Goal: Transaction & Acquisition: Purchase product/service

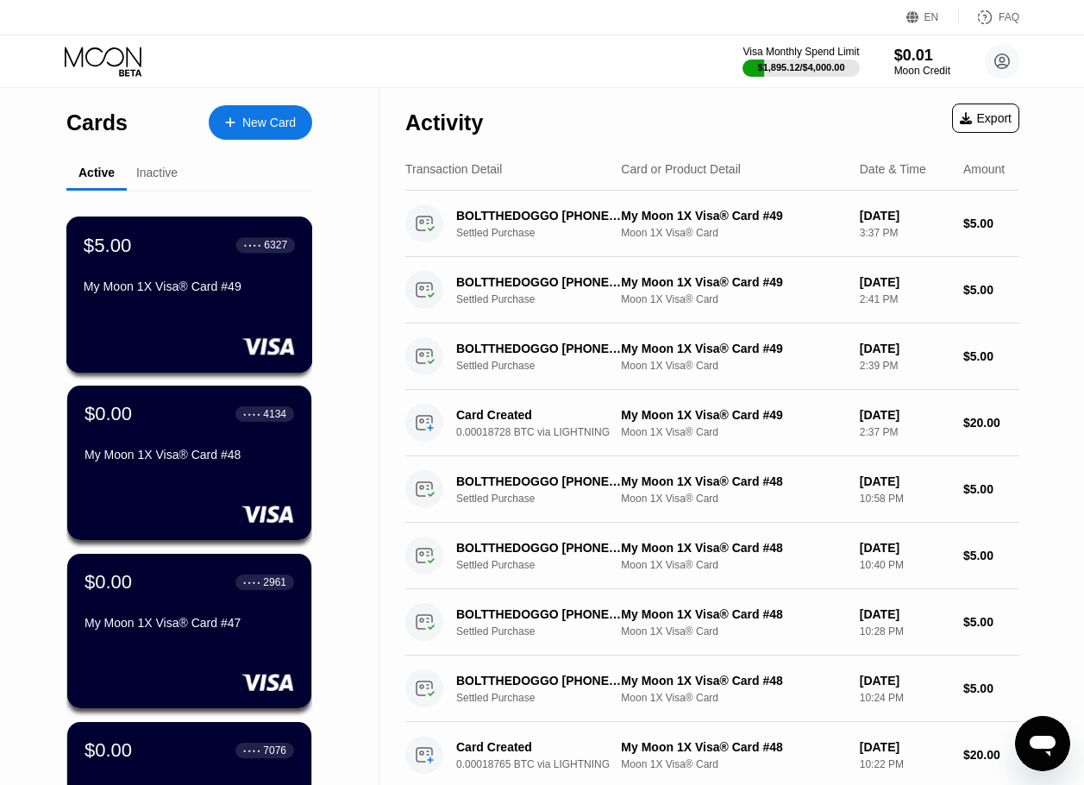
click at [144, 267] on div "$5.00 ● ● ● ● 6327 My Moon 1X Visa® Card #49" at bounding box center [189, 267] width 211 height 66
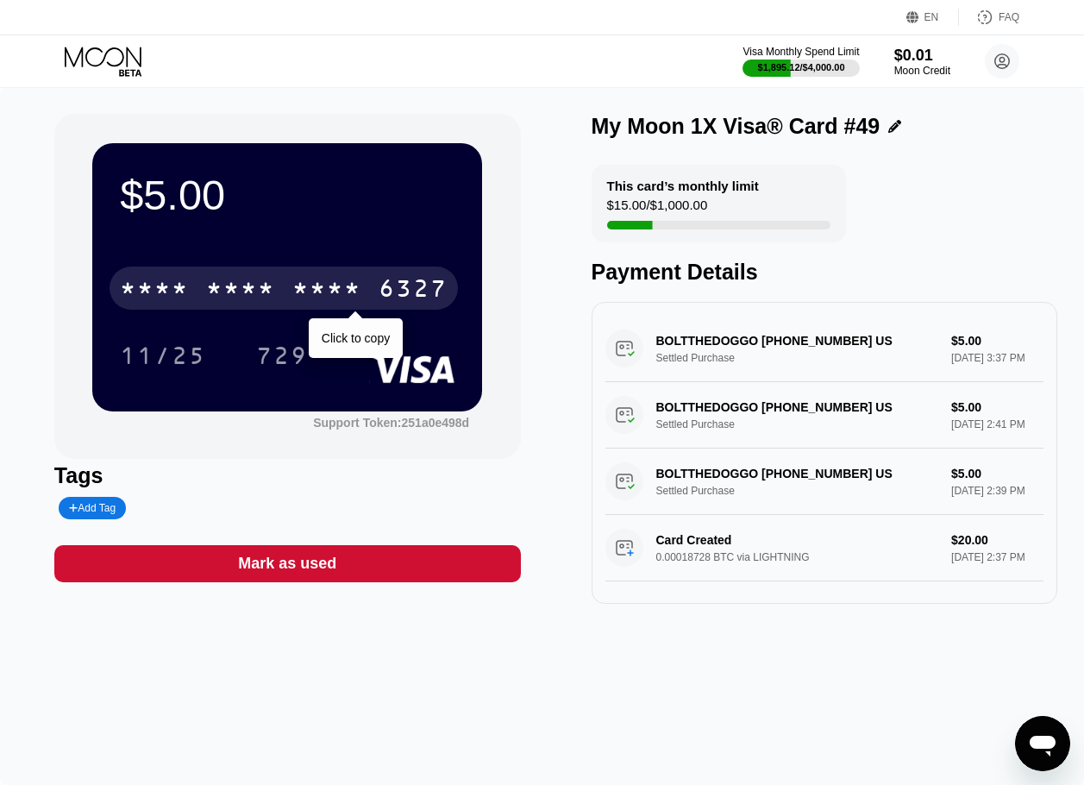
click at [391, 310] on div "* * * * * * * * * * * * 6327" at bounding box center [283, 287] width 348 height 43
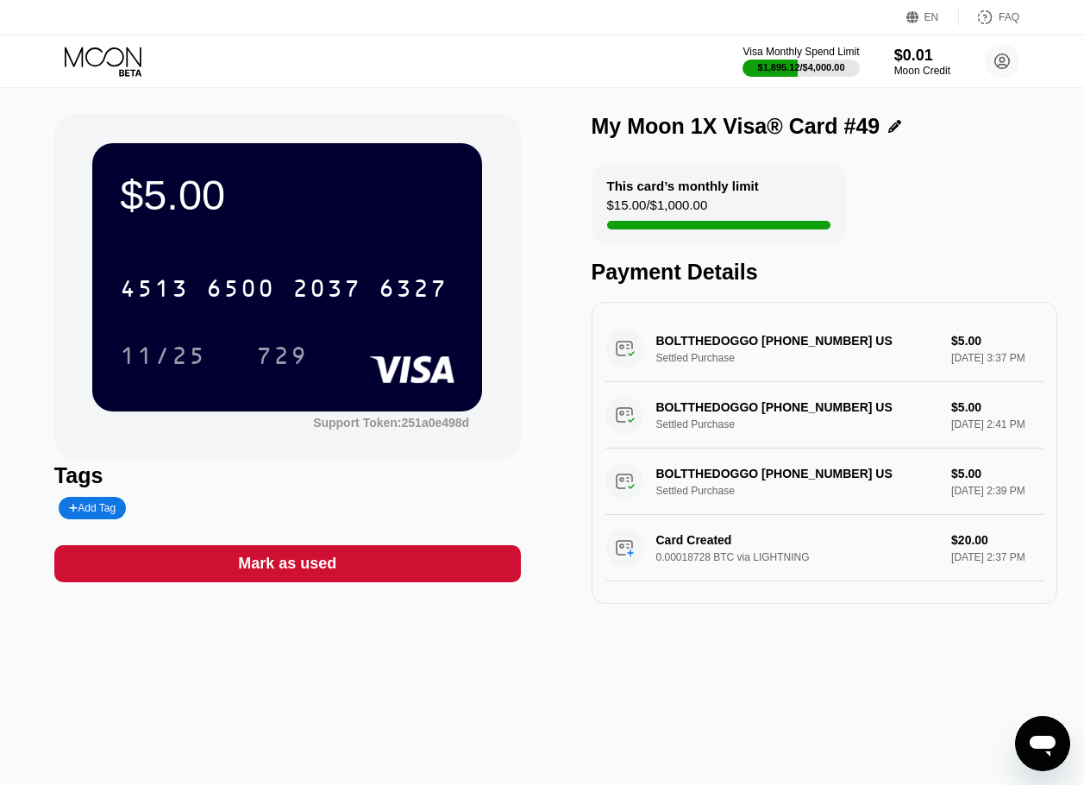
click at [111, 79] on div "Visa Monthly Spend Limit $1,895.12 / $4,000.00 $0.01 Moon Credit [PERSON_NAME] …" at bounding box center [542, 61] width 1084 height 52
click at [111, 70] on icon at bounding box center [105, 62] width 80 height 30
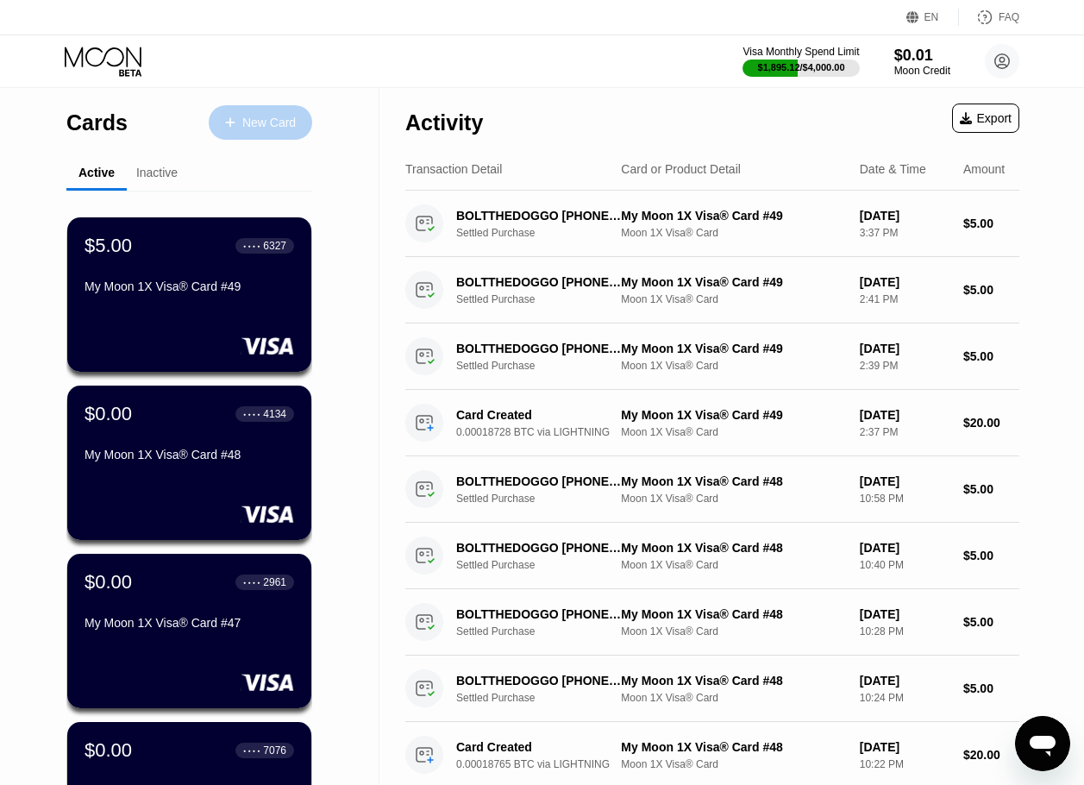
click at [224, 130] on div "New Card" at bounding box center [260, 122] width 103 height 34
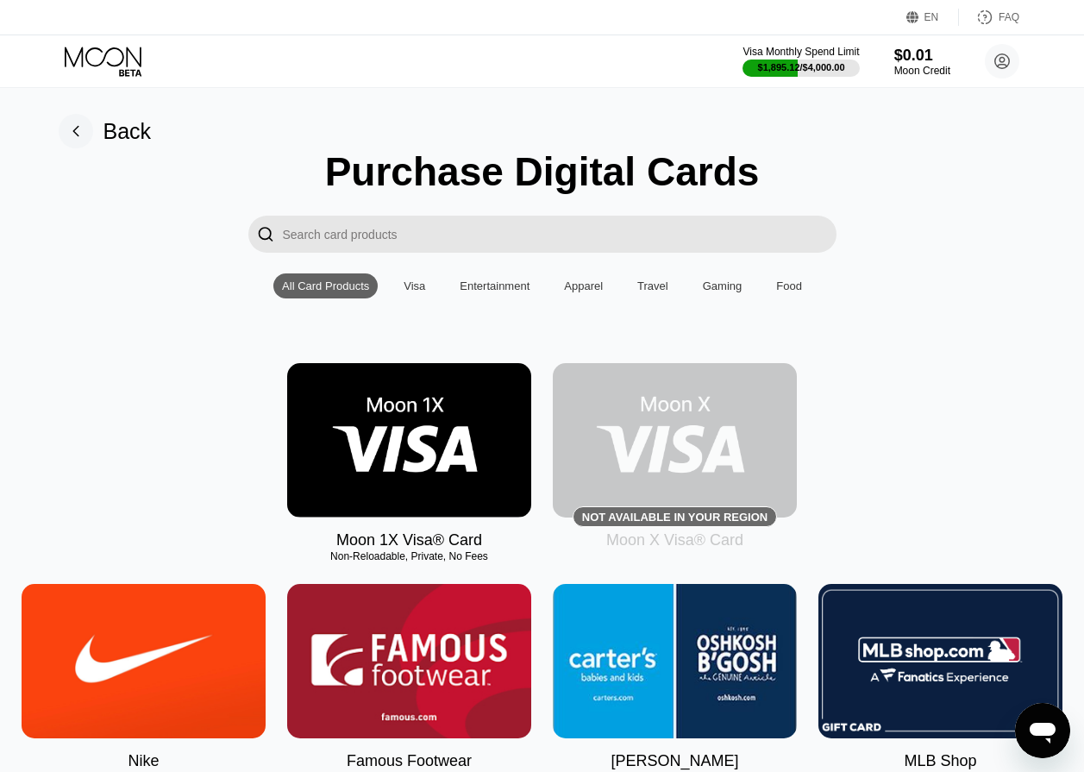
click at [365, 440] on img at bounding box center [409, 440] width 244 height 154
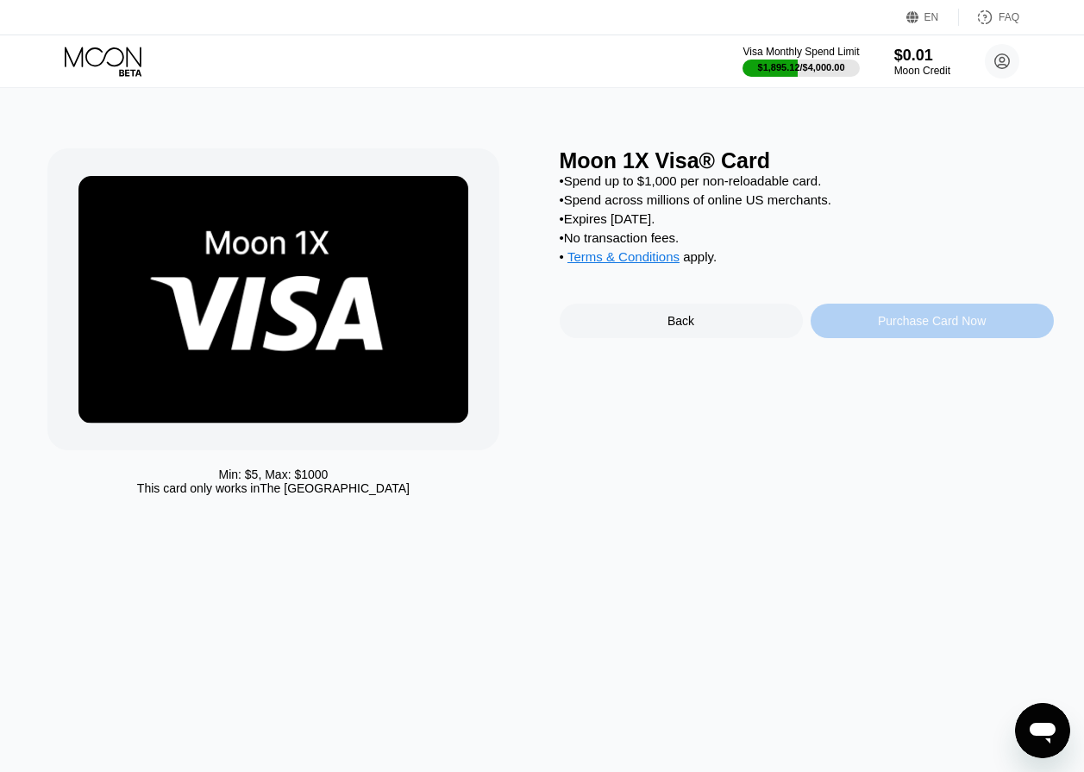
click at [873, 338] on div "Purchase Card Now" at bounding box center [931, 320] width 243 height 34
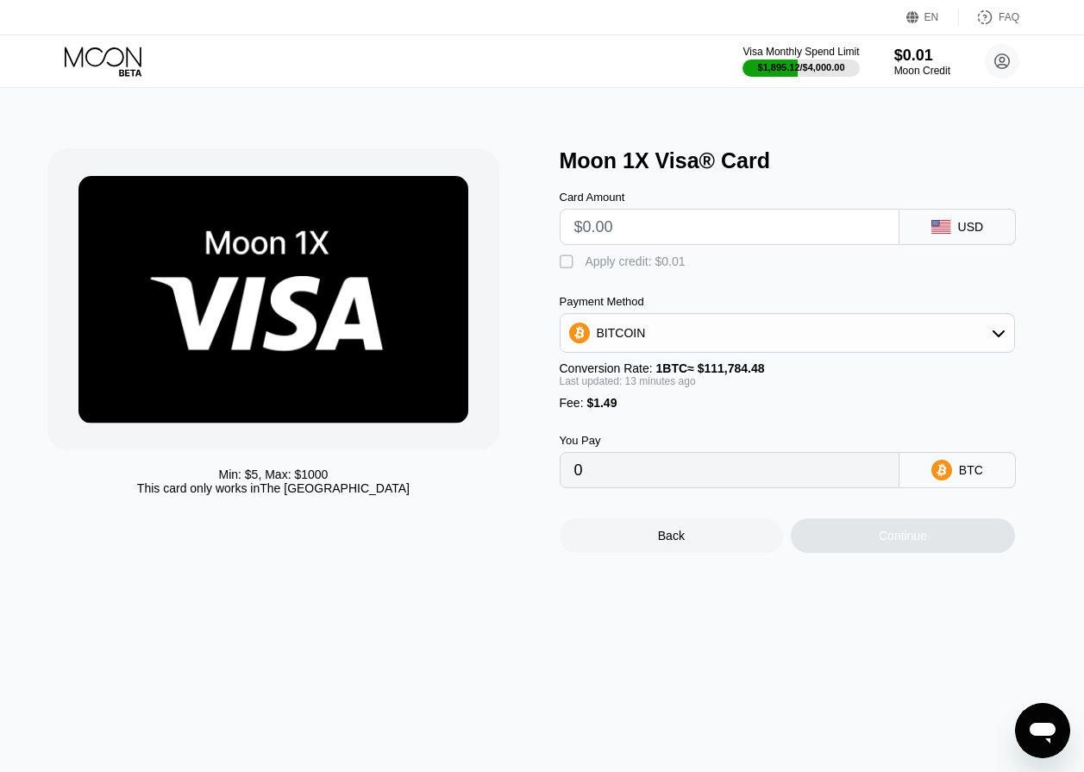
click at [639, 244] on input "text" at bounding box center [729, 227] width 310 height 34
type input "$5"
type input "0.00005809"
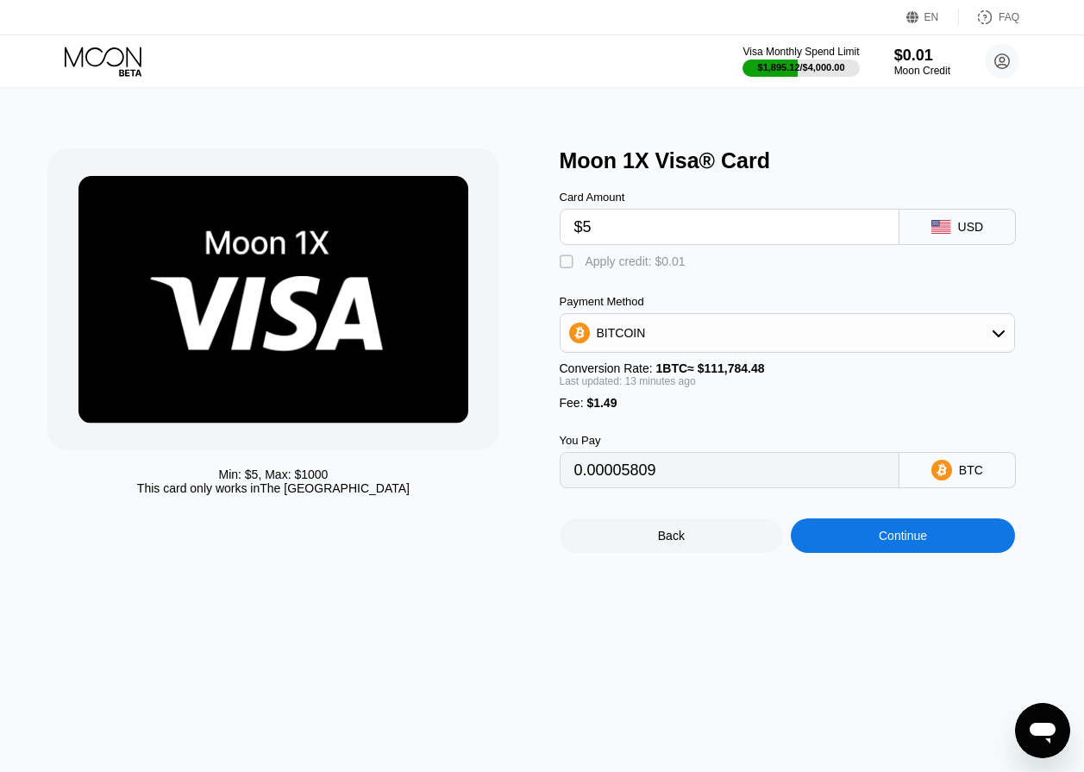
type input "$50"
type input "0.00046087"
type input "$50"
click at [716, 196] on div "Card Amount $50 USD" at bounding box center [807, 209] width 494 height 72
click at [596, 670] on div "Min: $ 5 , Max: $ 1000 This card only works in The United States Moon 1X Visa® …" at bounding box center [542, 430] width 1097 height 684
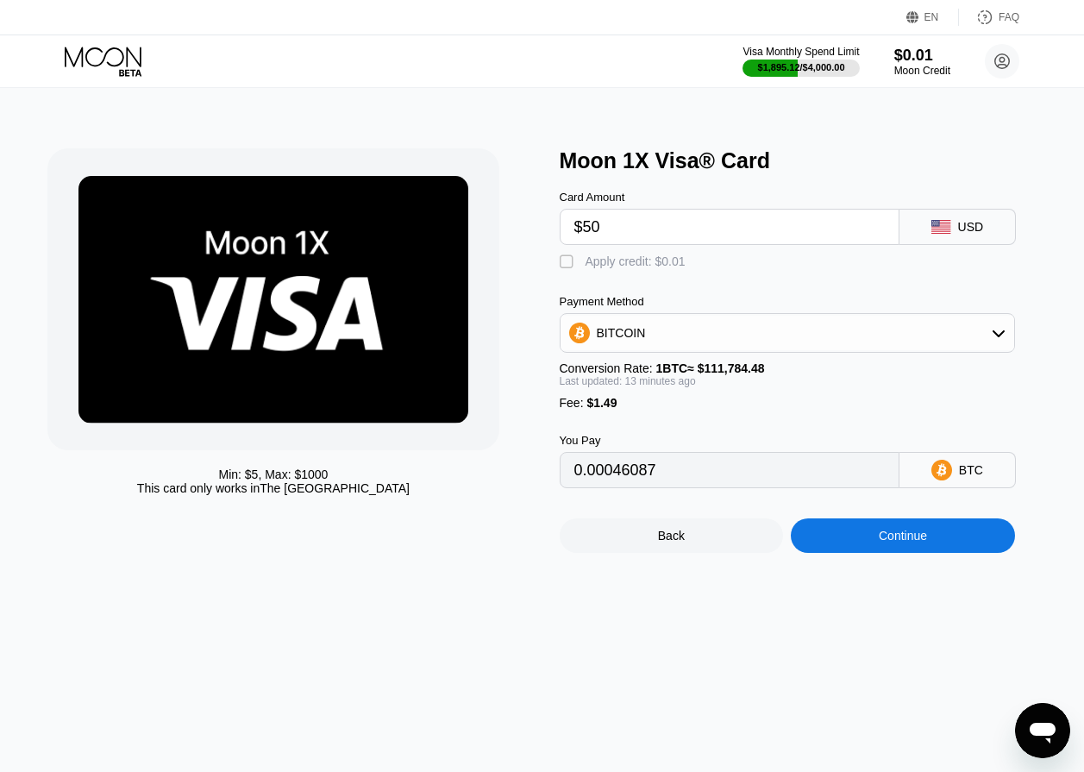
click at [660, 668] on div "Min: $ 5 , Max: $ 1000 This card only works in The United States Moon 1X Visa® …" at bounding box center [542, 430] width 1097 height 684
click at [844, 553] on div "Continue" at bounding box center [903, 535] width 224 height 34
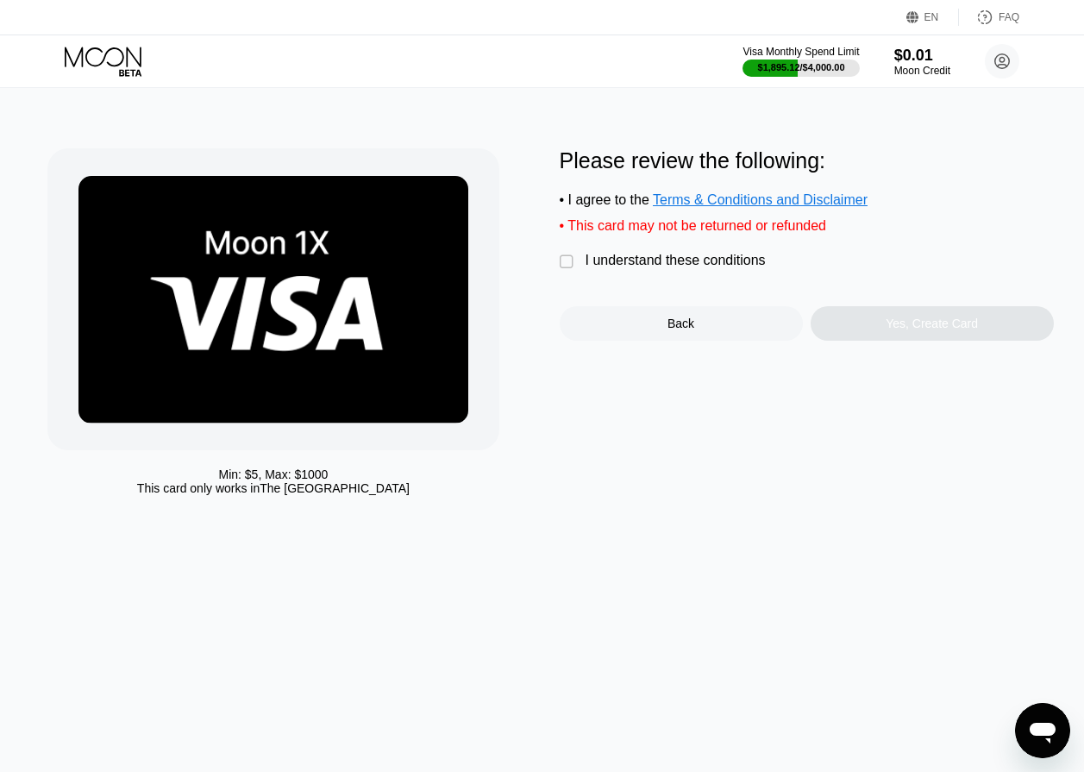
click at [687, 282] on div "Please review the following: • I agree to the Terms & Conditions and Disclaimer…" at bounding box center [807, 244] width 494 height 192
click at [685, 267] on div "I understand these conditions" at bounding box center [675, 261] width 180 height 16
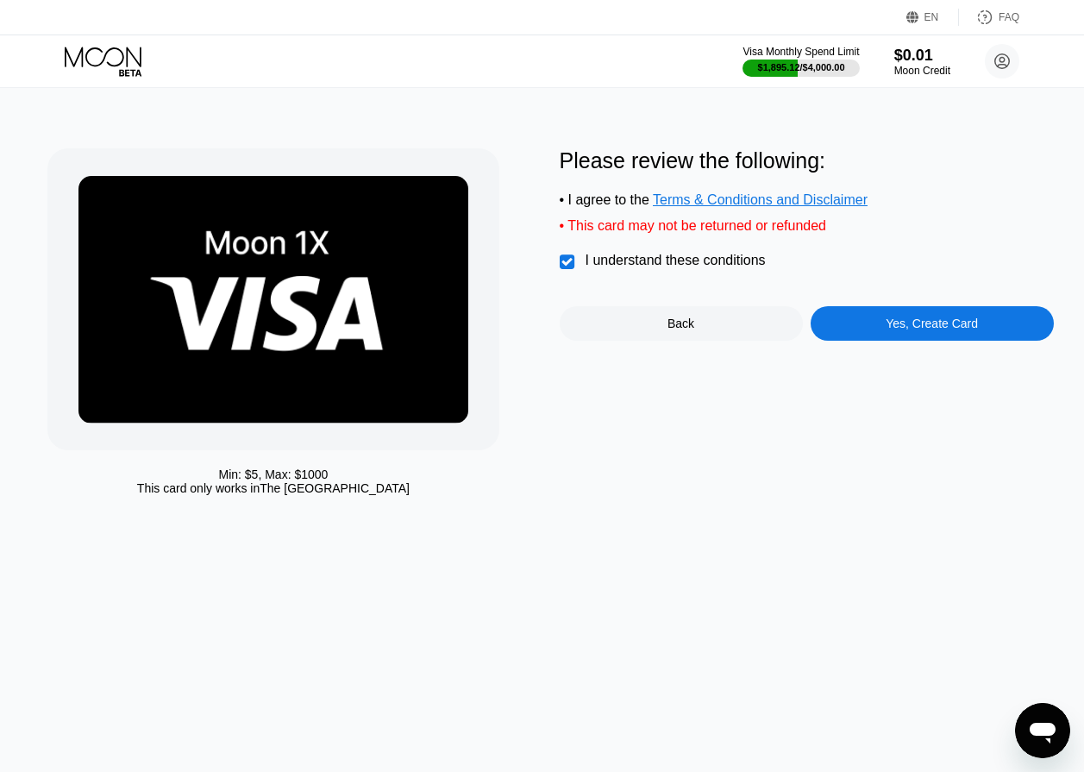
click at [896, 318] on div "Yes, Create Card" at bounding box center [931, 323] width 243 height 34
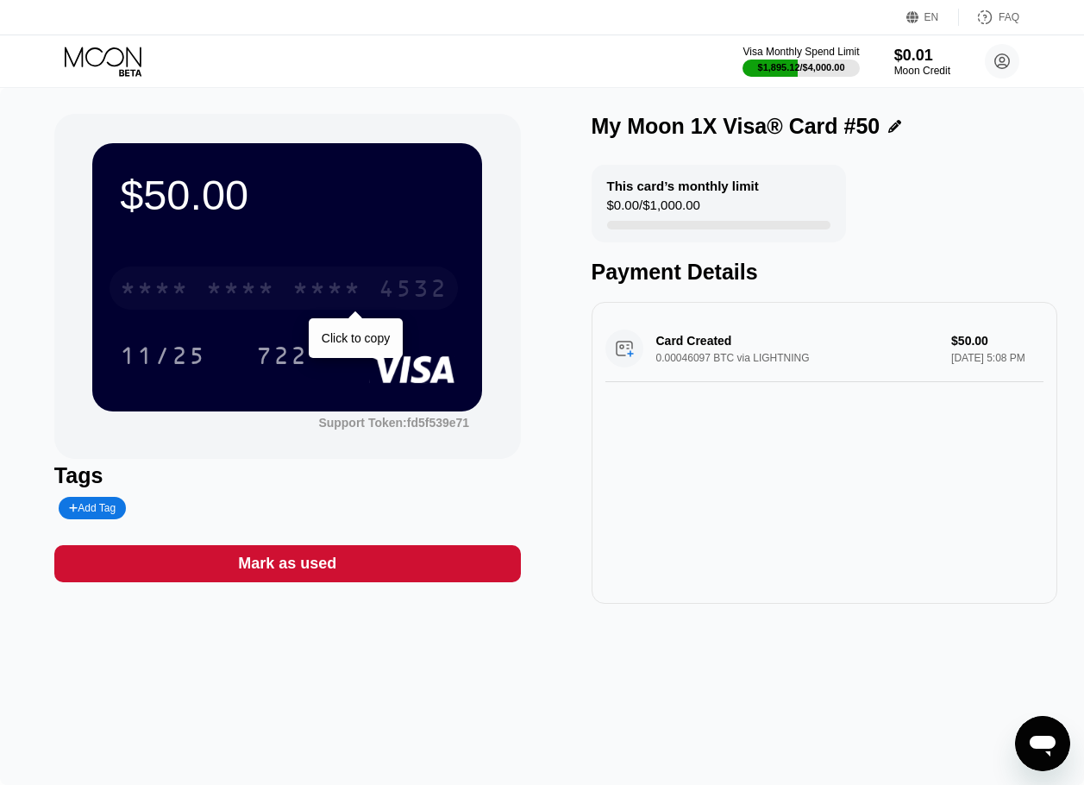
click at [328, 269] on div "* * * * * * * * * * * * 4532" at bounding box center [283, 287] width 348 height 43
